Goal: Task Accomplishment & Management: Manage account settings

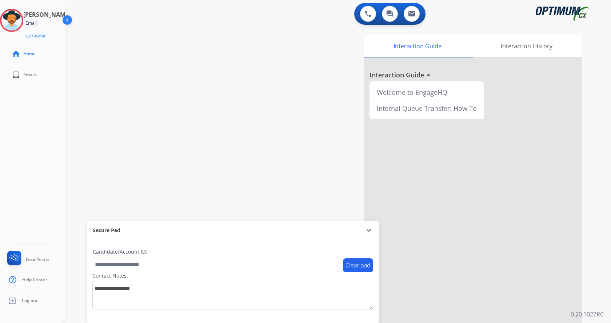
drag, startPoint x: 20, startPoint y: 126, endPoint x: 32, endPoint y: 26, distance: 100.0
click at [21, 120] on div "[PERSON_NAME] Email Edit Avatar Agent: [PERSON_NAME] Profile: Gen_Bilingual hom…" at bounding box center [32, 161] width 65 height 323
click at [22, 23] on img at bounding box center [11, 20] width 20 height 20
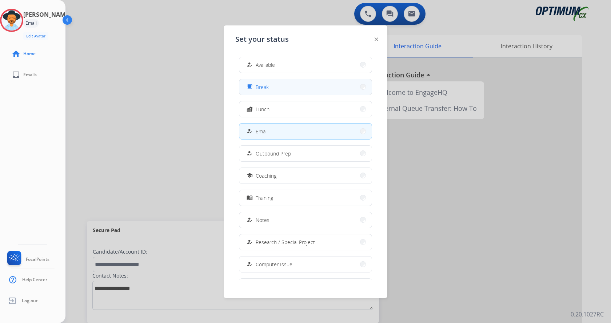
click at [281, 87] on button "free_breakfast Break" at bounding box center [305, 87] width 132 height 16
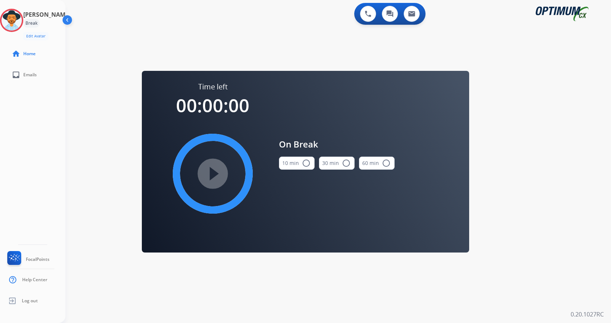
click at [304, 160] on mat-icon "radio_button_unchecked" at bounding box center [306, 163] width 9 height 9
click at [216, 171] on mat-icon "play_circle_filled" at bounding box center [212, 174] width 9 height 9
click at [315, 300] on div "0 Voice Interactions 0 Chat Interactions 0 Email Interactions swap_horiz Break …" at bounding box center [338, 161] width 546 height 323
click at [270, 41] on div "swap_horiz Break voice bridge close_fullscreen Connect 3-Way Call merge_type Se…" at bounding box center [329, 43] width 528 height 35
click at [22, 25] on icon at bounding box center [12, 21] width 24 height 24
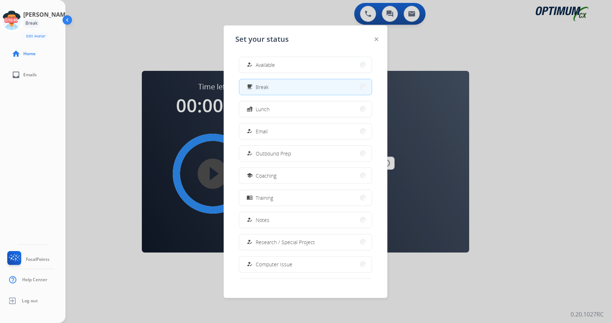
click at [274, 132] on button "how_to_reg Email" at bounding box center [305, 132] width 132 height 16
